Goal: Information Seeking & Learning: Stay updated

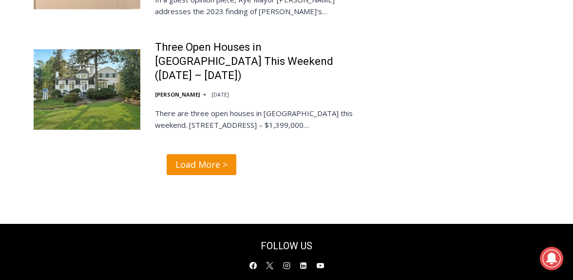
scroll to position [2131, 0]
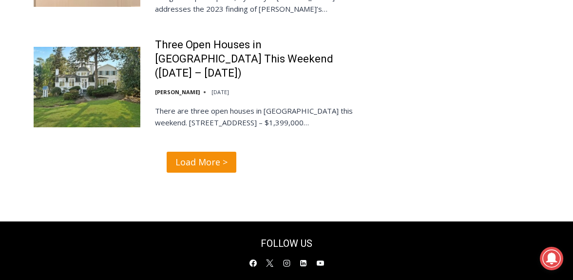
click at [188, 155] on span "Load More >" at bounding box center [201, 162] width 52 height 14
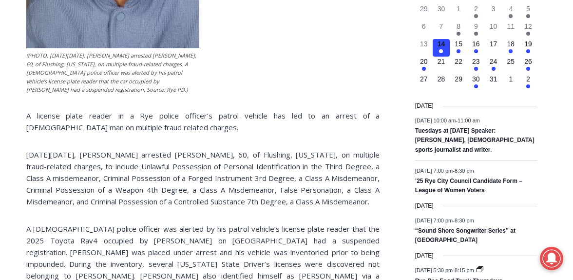
scroll to position [437, 0]
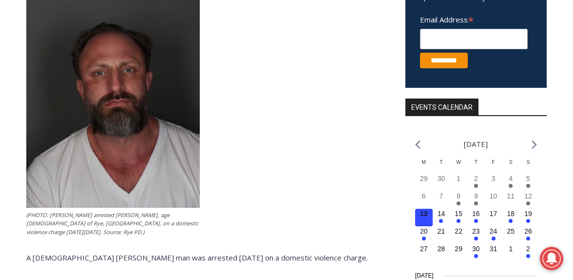
scroll to position [265, 0]
